Goal: Task Accomplishment & Management: Manage account settings

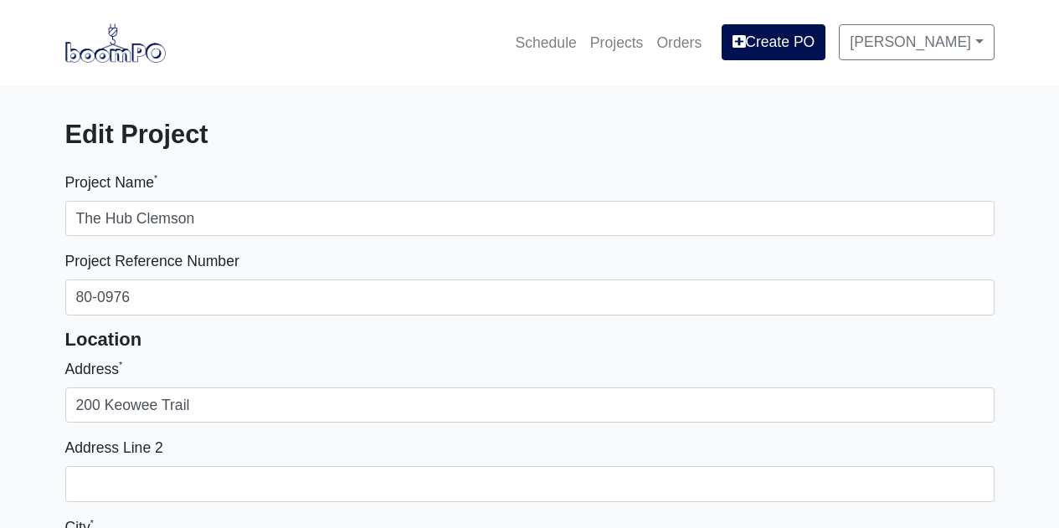
select select
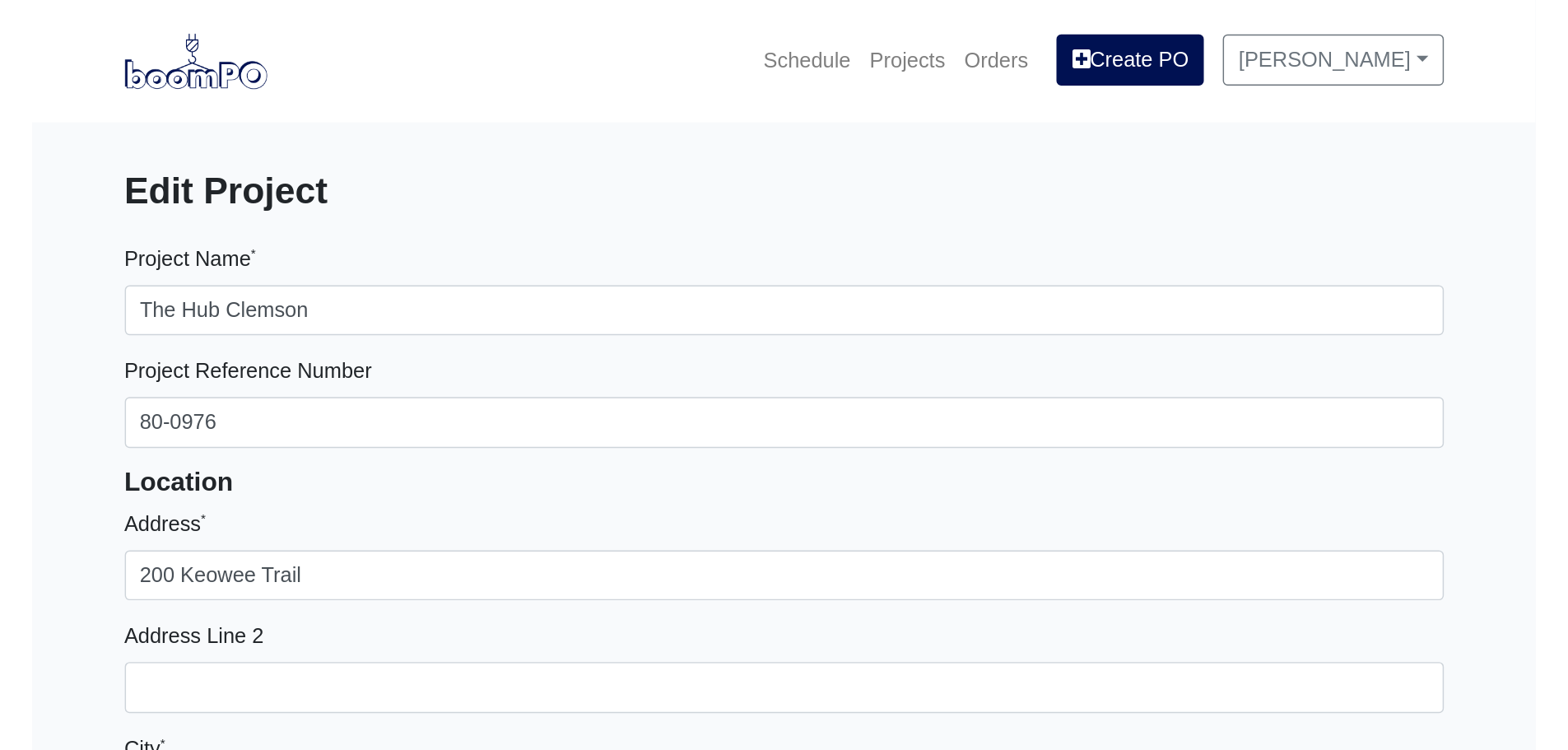
scroll to position [493, 0]
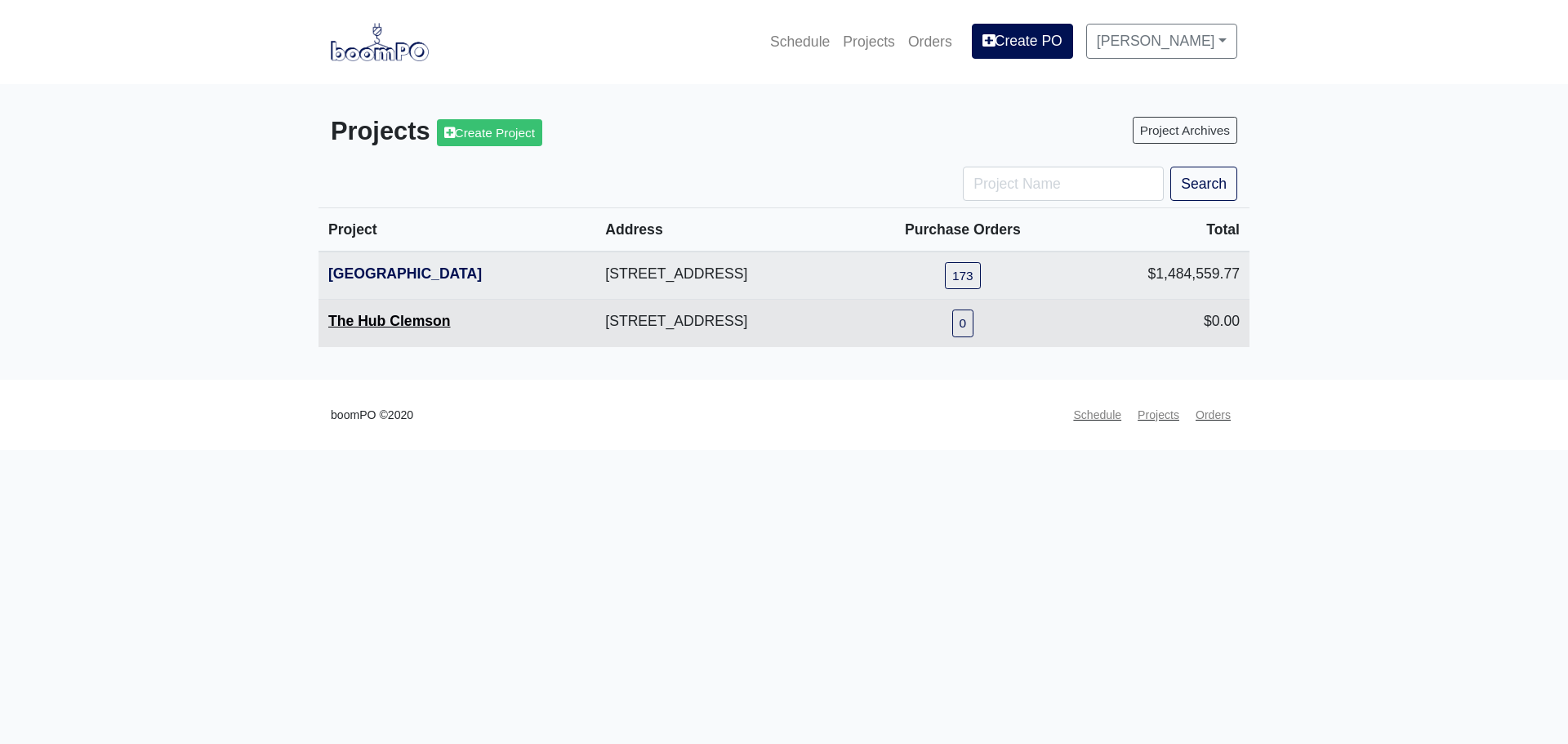
click at [367, 325] on link "The Hub Clemson" at bounding box center [390, 321] width 123 height 17
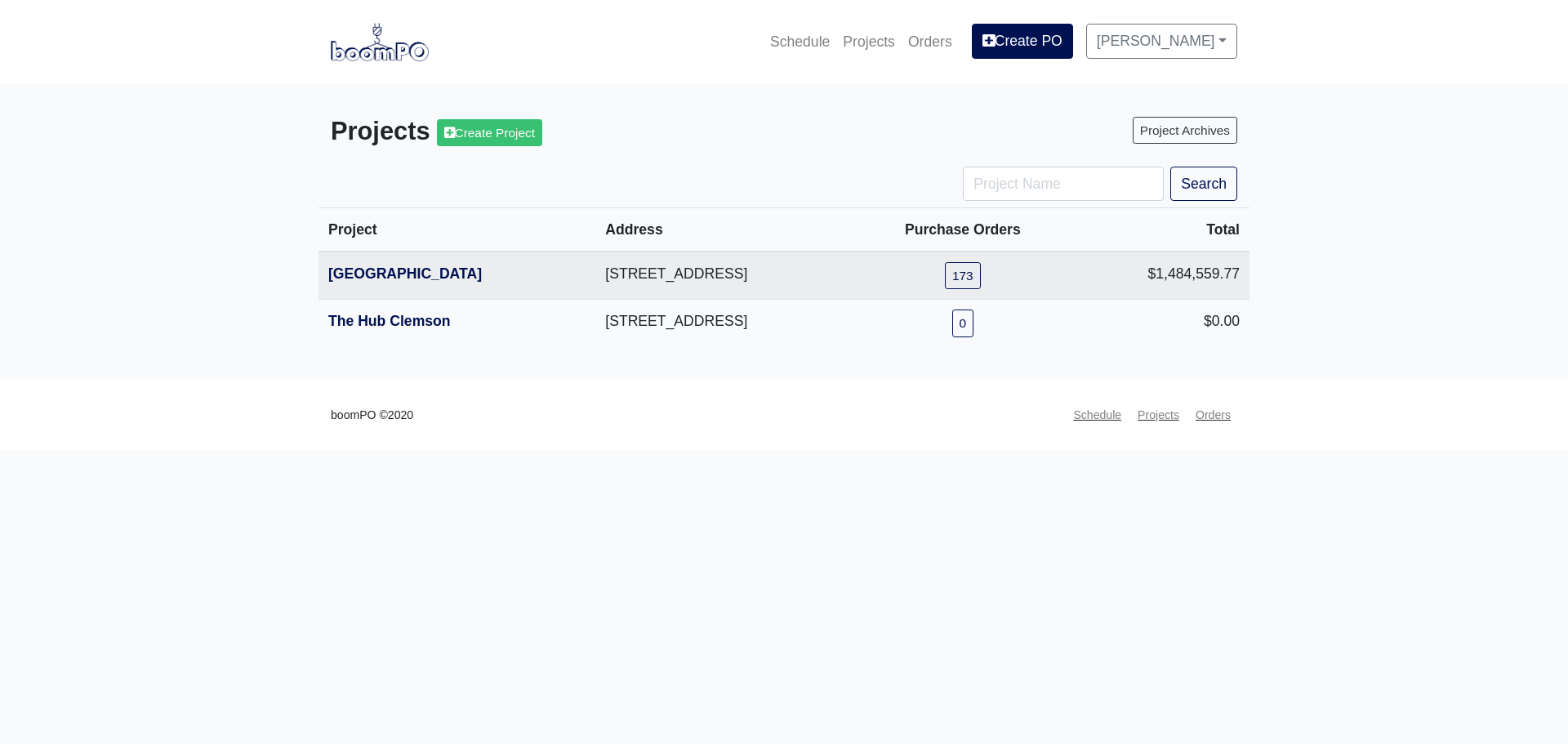
click at [760, 378] on main "Projects Create Project Project Archives Search Project Address Purchase Orders…" at bounding box center [784, 231] width 1568 height 294
click at [1492, 319] on main "Projects Create Project Project Archives Search Project Address Purchase Orders…" at bounding box center [784, 231] width 1568 height 294
click at [248, 215] on main "Projects Create Project Project Archives Search Project Address Purchase Orders…" at bounding box center [784, 231] width 1568 height 294
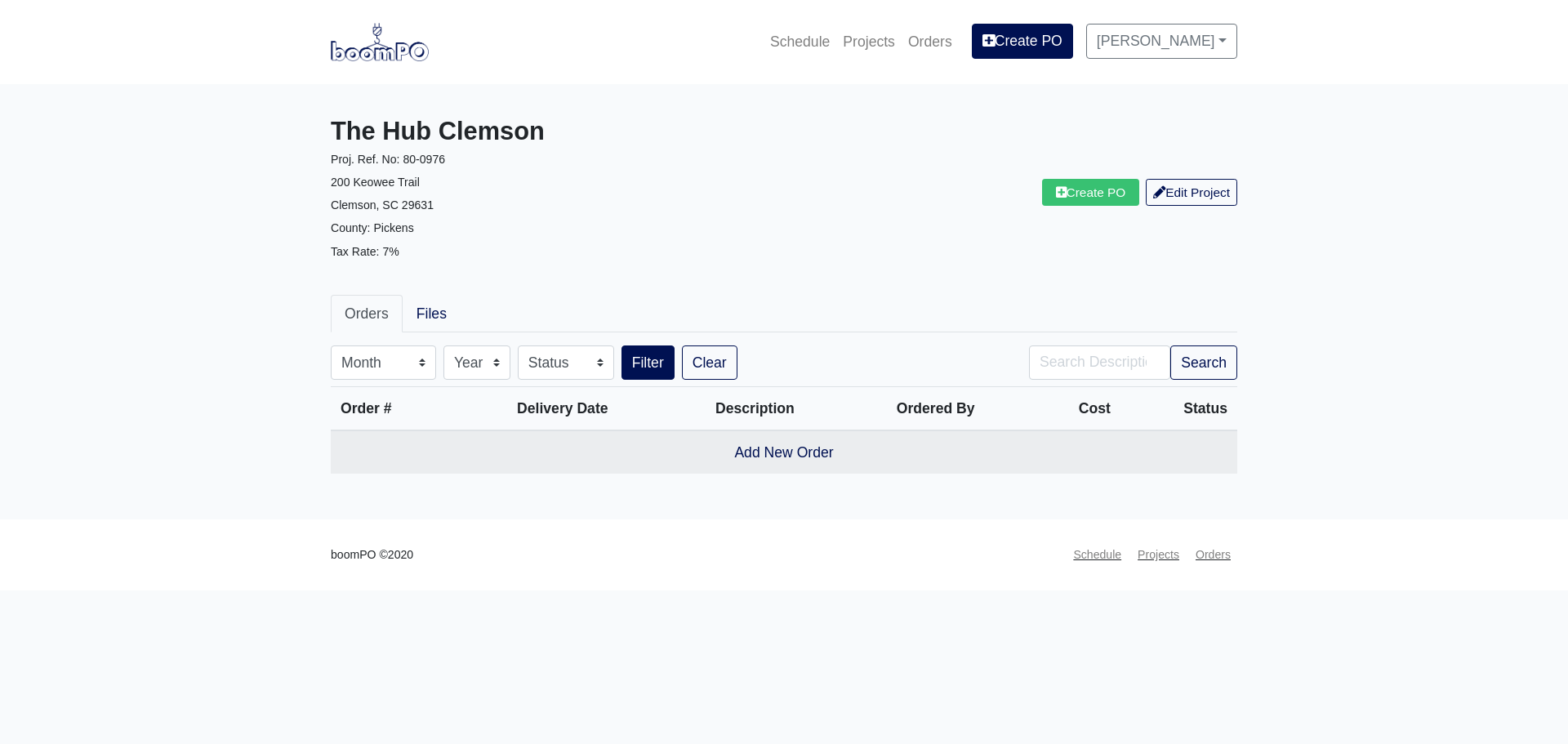
click at [229, 402] on main "The Hub Clemson Proj. Ref. No: 80-0976 200 Keowee Trail Clemson, SC 29631 Count…" at bounding box center [784, 301] width 1568 height 435
